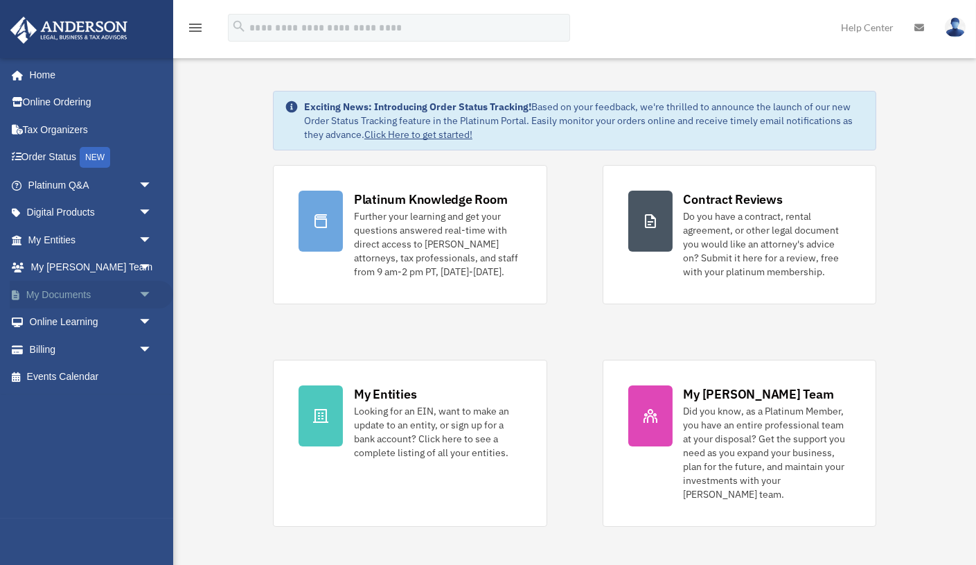
click at [55, 288] on link "My Documents arrow_drop_down" at bounding box center [91, 295] width 163 height 28
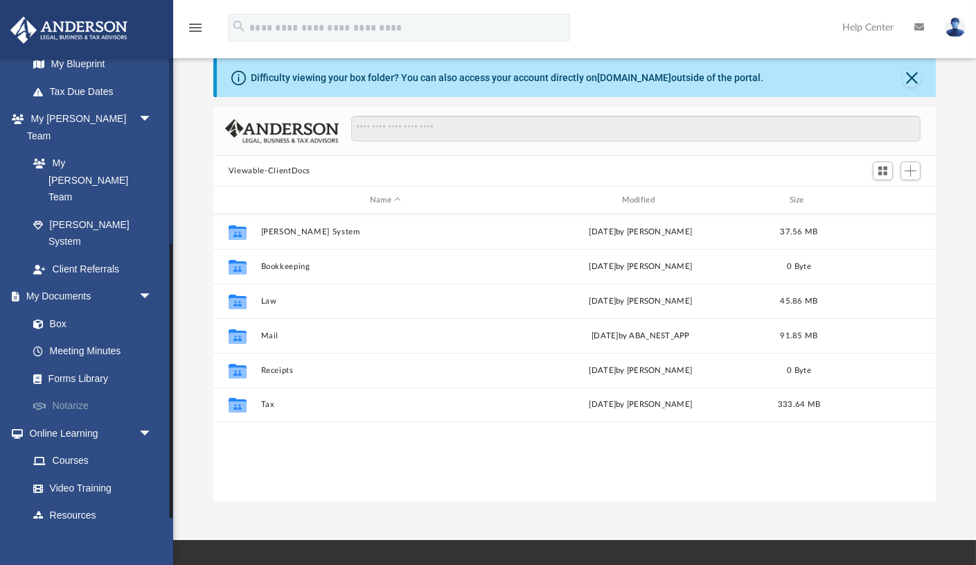
scroll to position [26, 0]
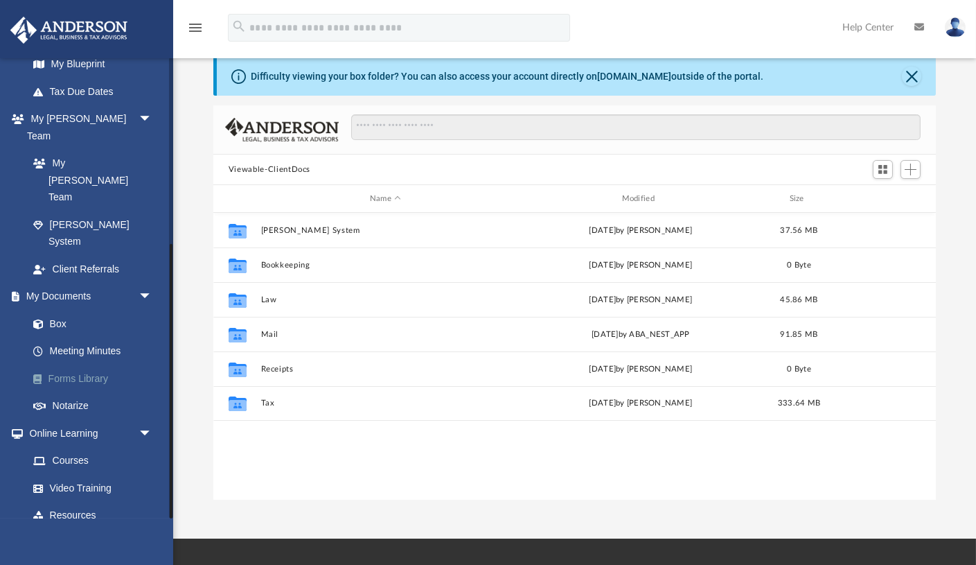
drag, startPoint x: 63, startPoint y: 301, endPoint x: 88, endPoint y: 303, distance: 25.0
click at [63, 364] on link "Forms Library" at bounding box center [96, 378] width 154 height 28
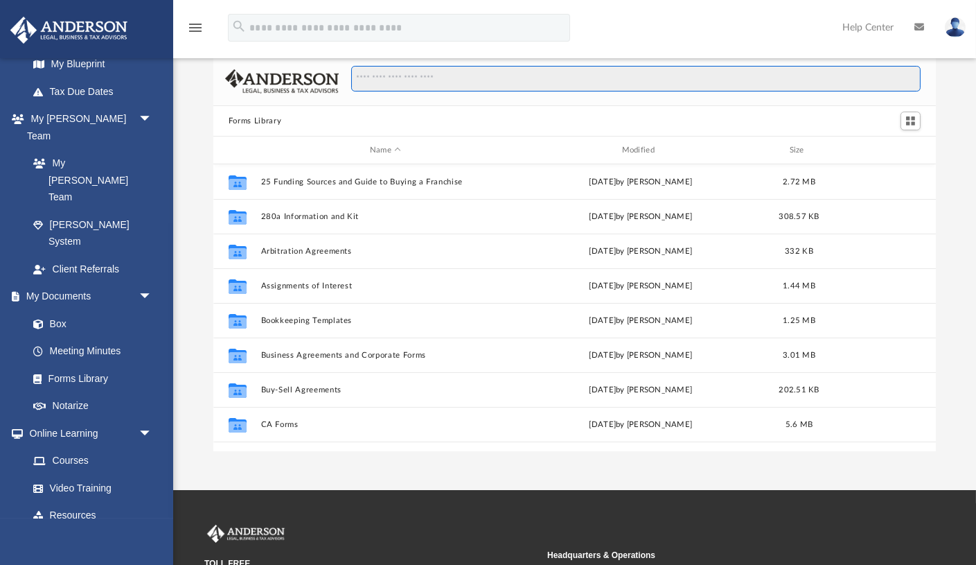
click at [438, 78] on input "Search files and folders" at bounding box center [635, 79] width 569 height 26
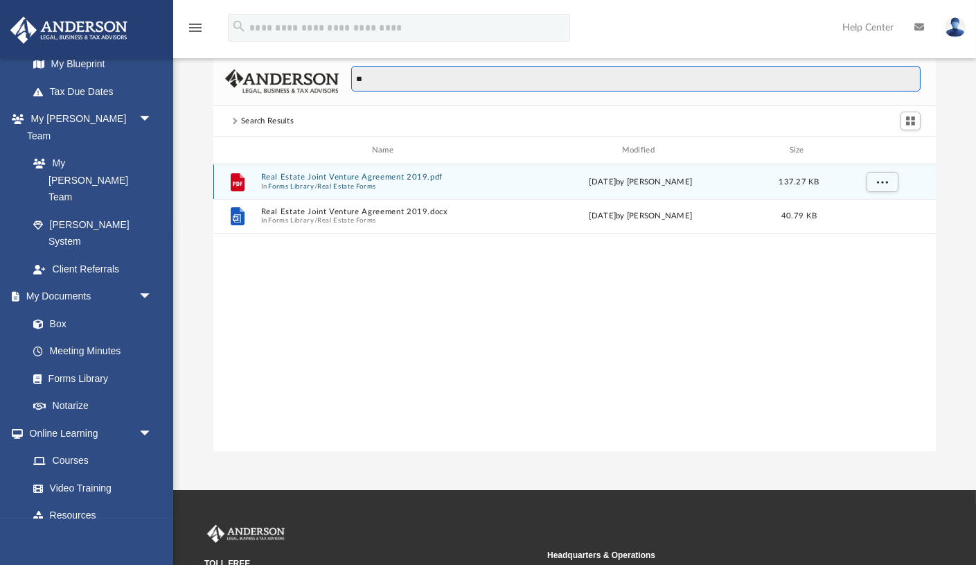
type input "**"
click at [405, 179] on button "Real Estate Joint Venture Agreement 2019.pdf" at bounding box center [384, 176] width 249 height 9
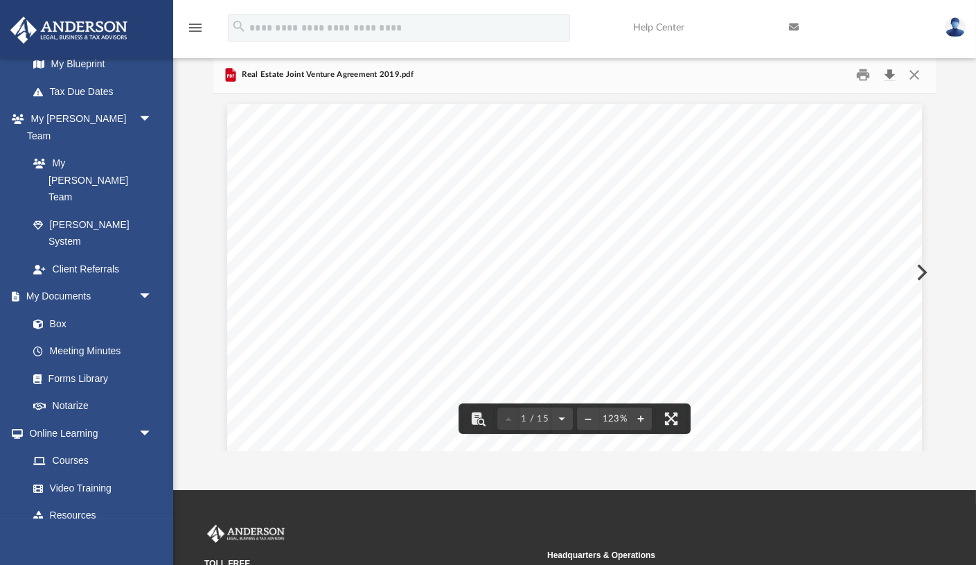
click at [890, 78] on button "Download" at bounding box center [889, 74] width 25 height 21
